Goal: Task Accomplishment & Management: Manage account settings

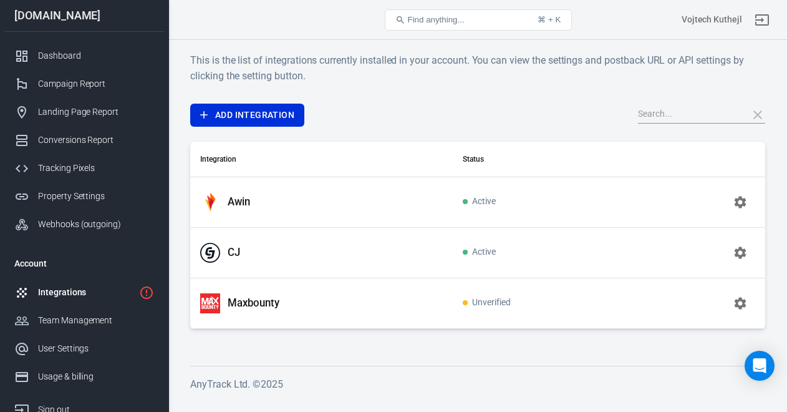
click at [58, 49] on div "Dashboard" at bounding box center [96, 55] width 116 height 13
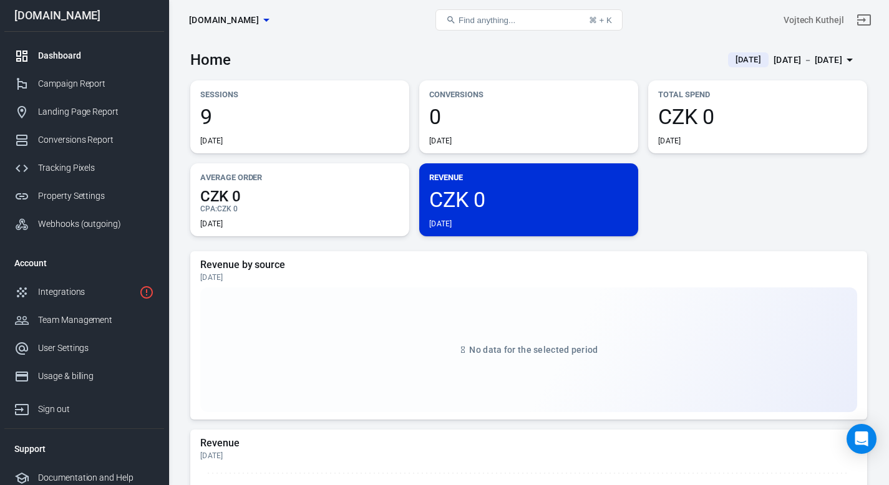
click at [64, 62] on div "Dashboard" at bounding box center [96, 55] width 116 height 13
click at [89, 294] on div "Integrations" at bounding box center [86, 292] width 96 height 13
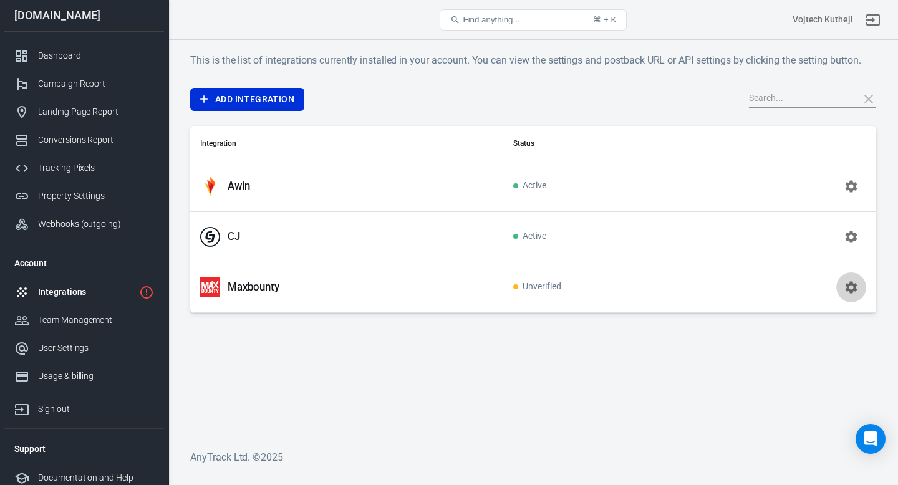
click at [787, 286] on icon "button" at bounding box center [852, 287] width 12 height 12
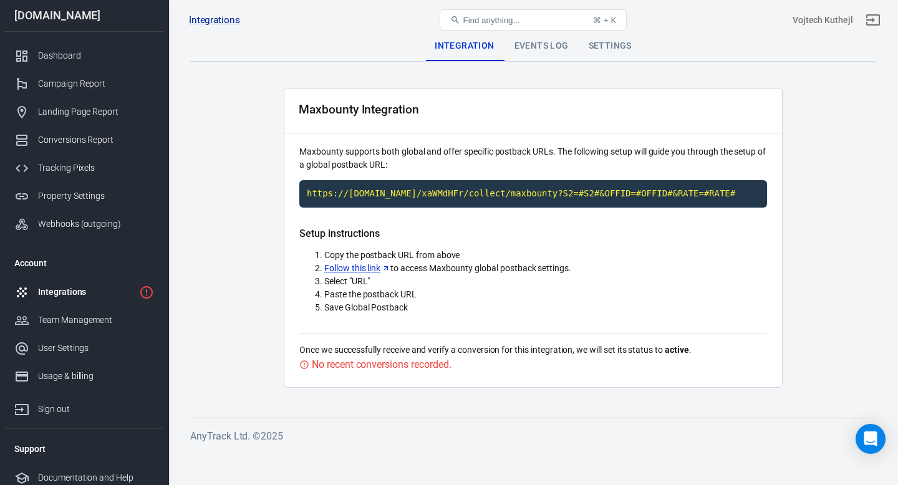
click at [558, 42] on div "Events Log" at bounding box center [542, 46] width 74 height 30
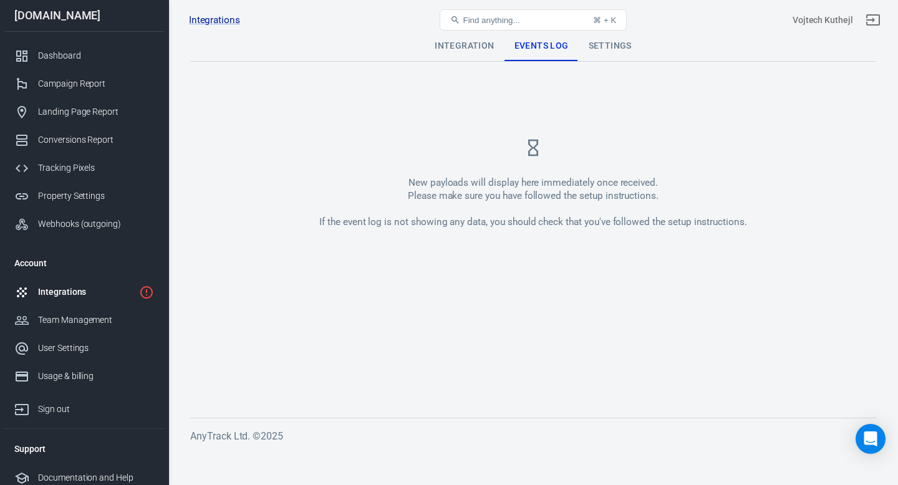
click at [602, 46] on div "Settings" at bounding box center [610, 46] width 63 height 30
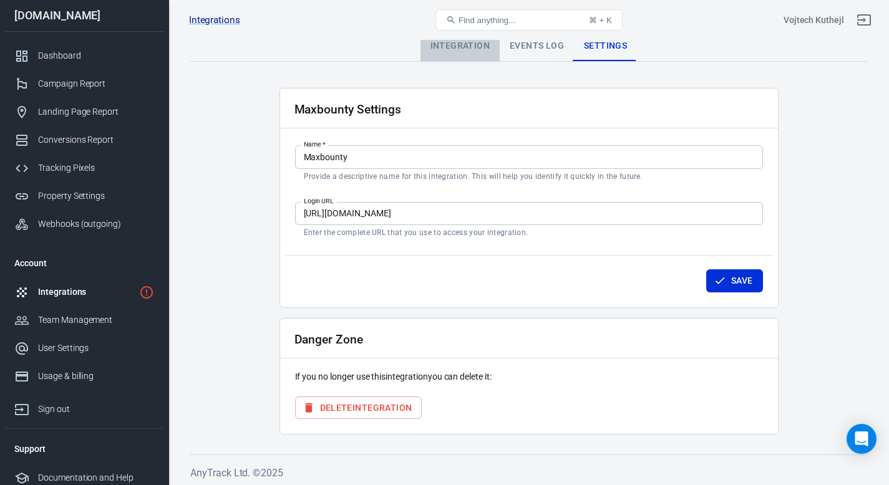
click at [471, 46] on div "Integration" at bounding box center [459, 46] width 79 height 30
